Goal: Navigation & Orientation: Go to known website

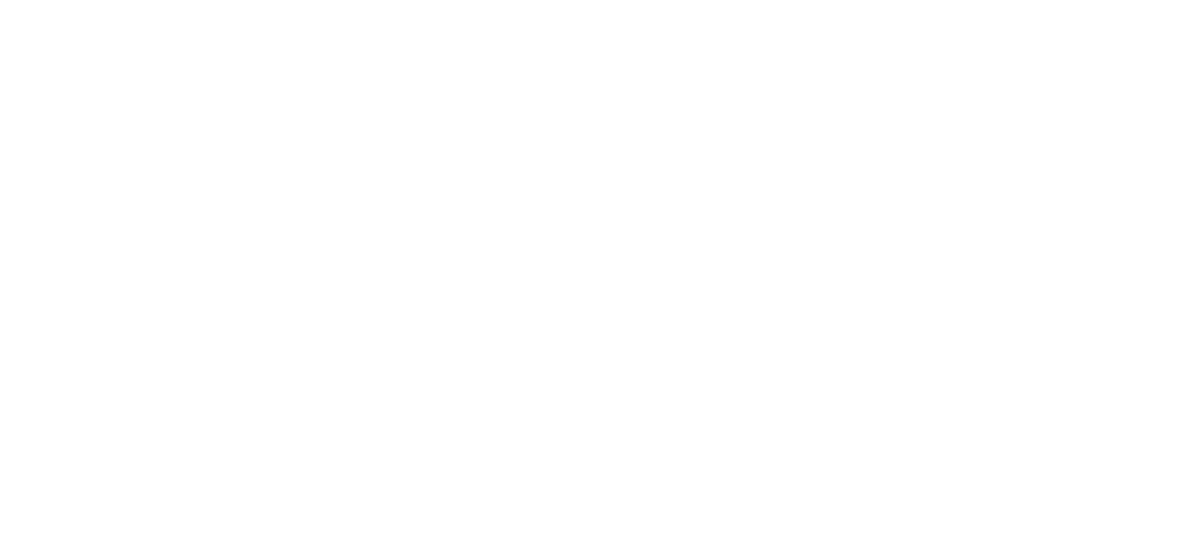
scroll to position [701, 0]
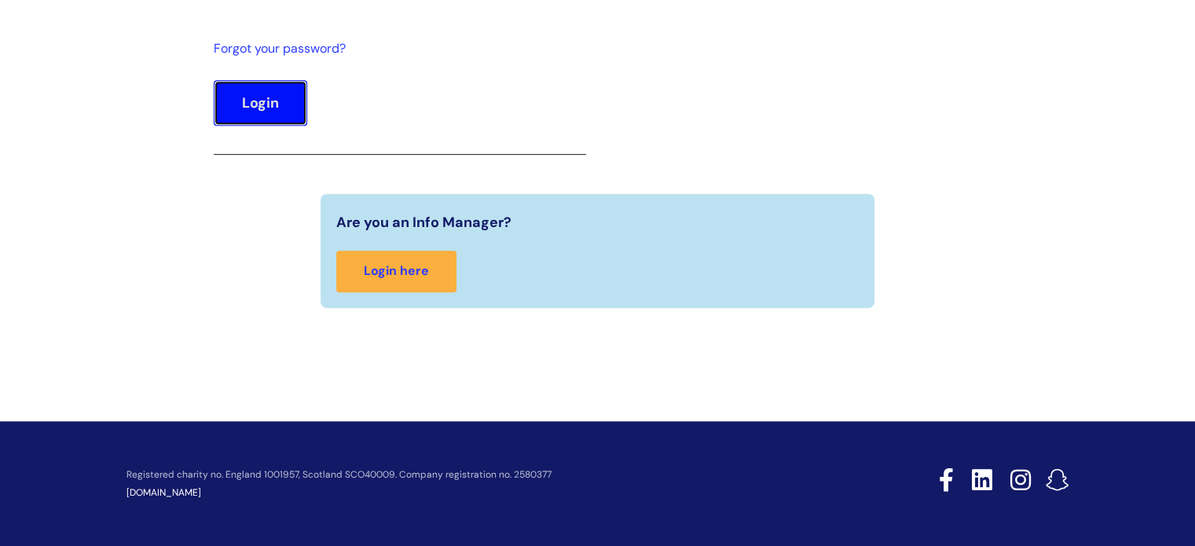
click at [253, 98] on button "Login" at bounding box center [261, 103] width 94 height 46
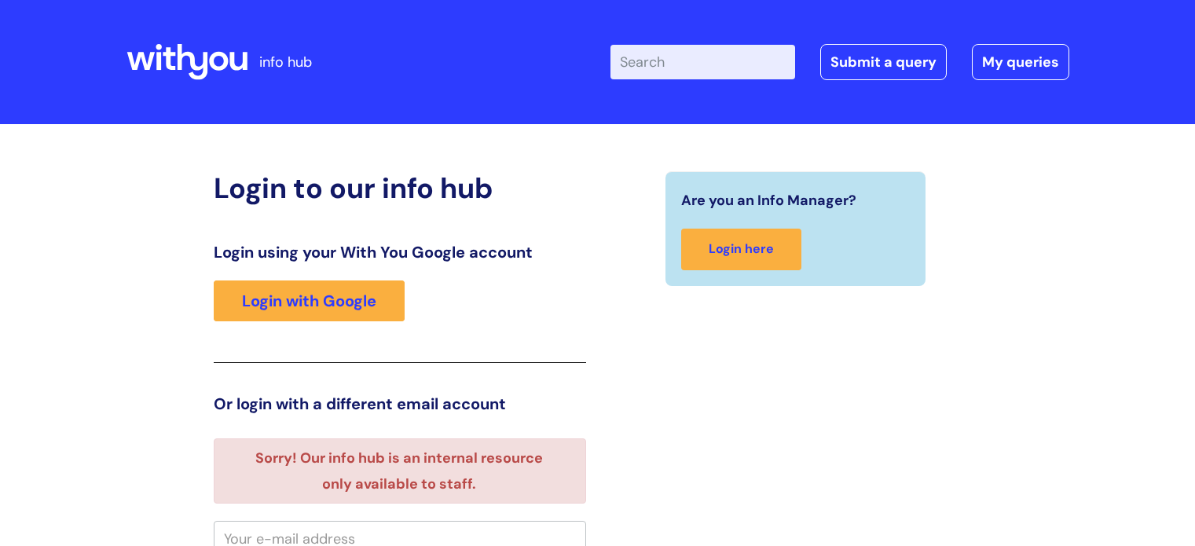
scroll to position [9, 0]
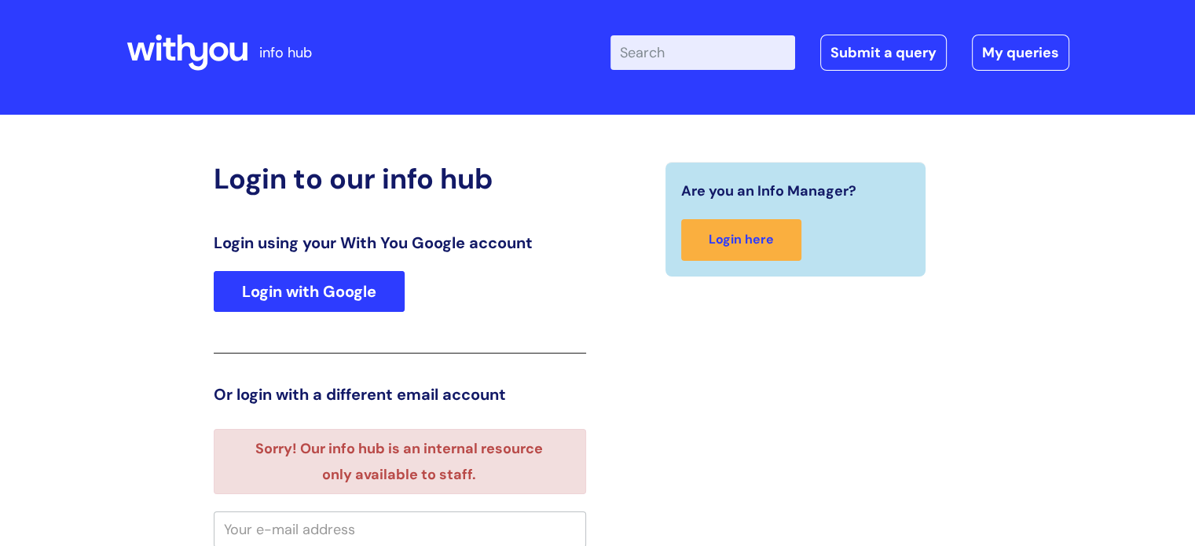
click at [321, 309] on div "Login using your With You Google account Login with Google" at bounding box center [400, 293] width 372 height 120
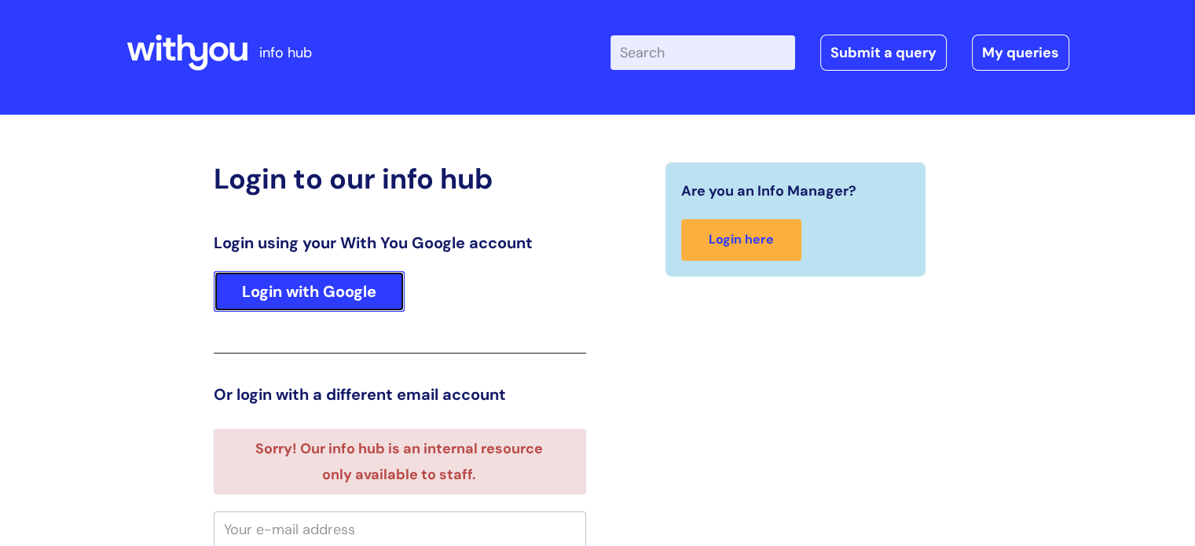
click at [316, 296] on link "Login with Google" at bounding box center [309, 291] width 191 height 41
